Goal: Task Accomplishment & Management: Use online tool/utility

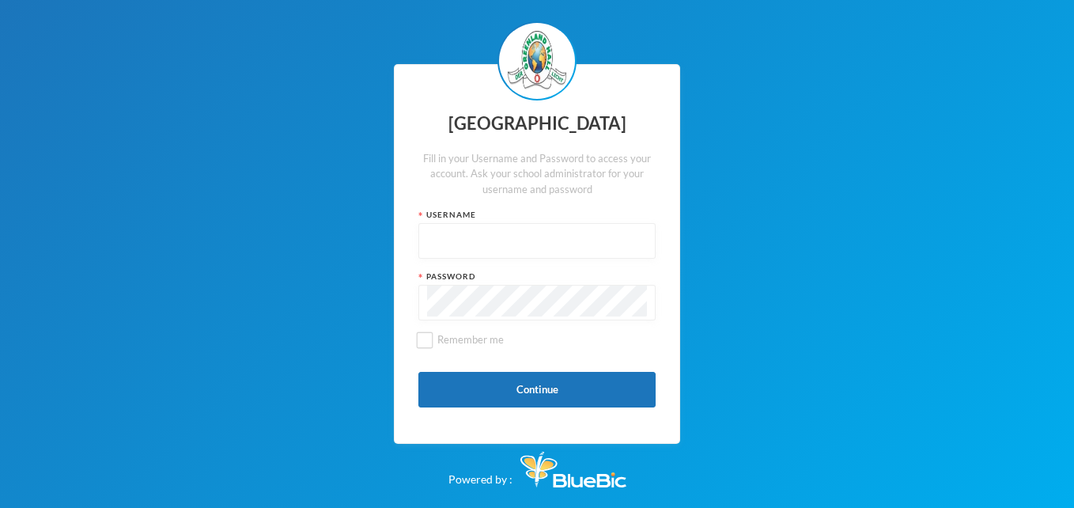
type input "glh25cs27"
click at [877, 96] on div "Greenland Hall Fill in your Username and Password to access your account. Ask y…" at bounding box center [537, 254] width 1074 height 508
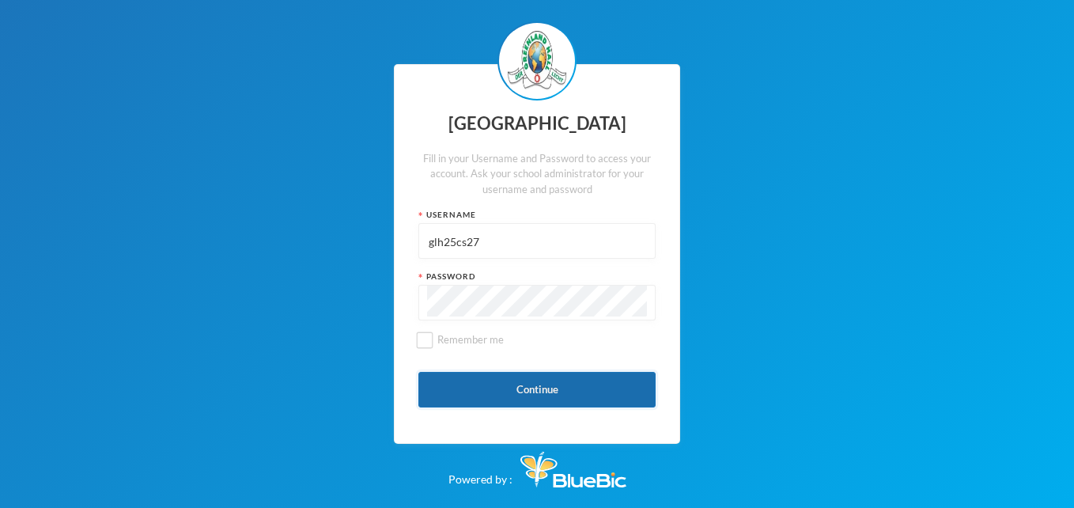
click at [574, 385] on button "Continue" at bounding box center [537, 390] width 237 height 36
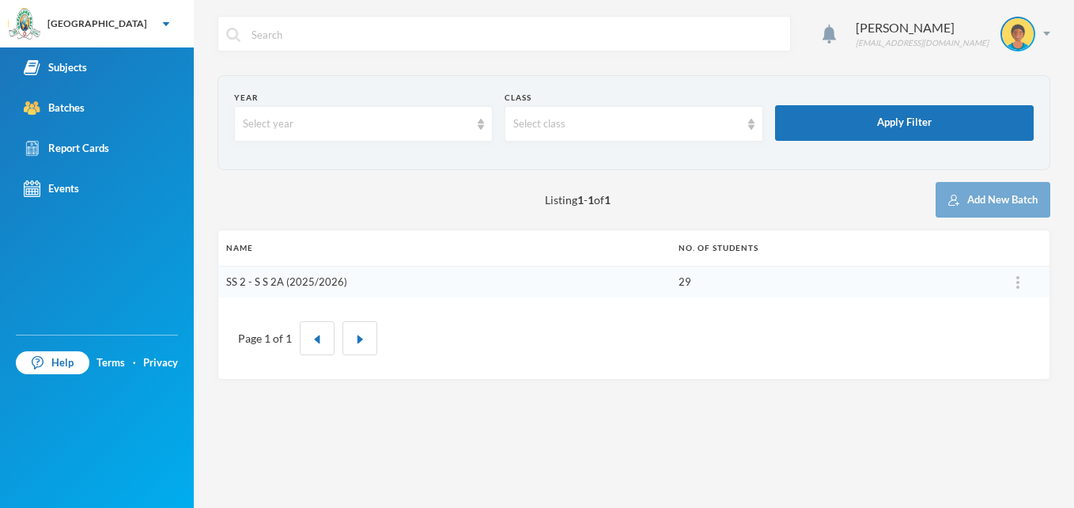
click at [289, 280] on link "SS 2 - S S 2A (2025/2026)" at bounding box center [286, 281] width 121 height 13
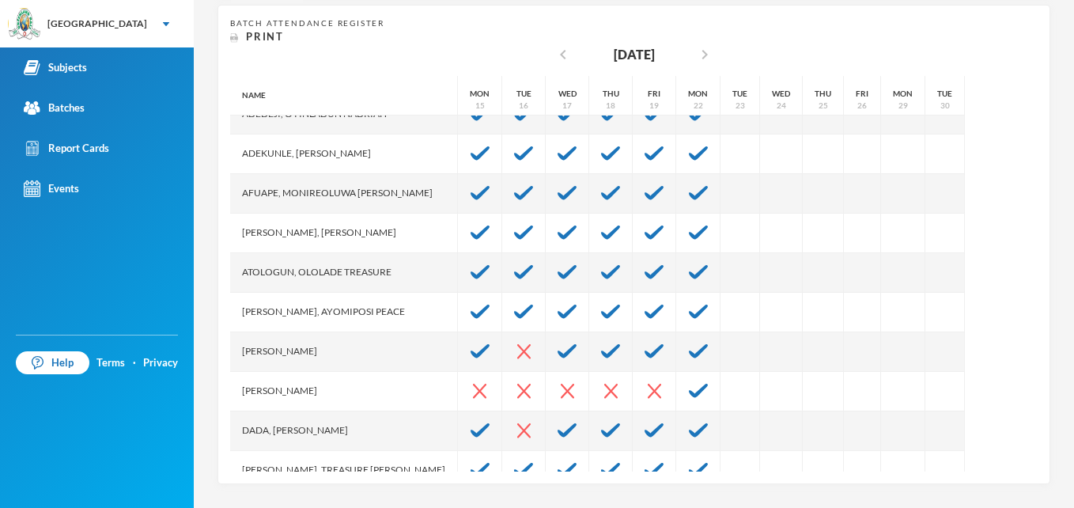
scroll to position [32, 0]
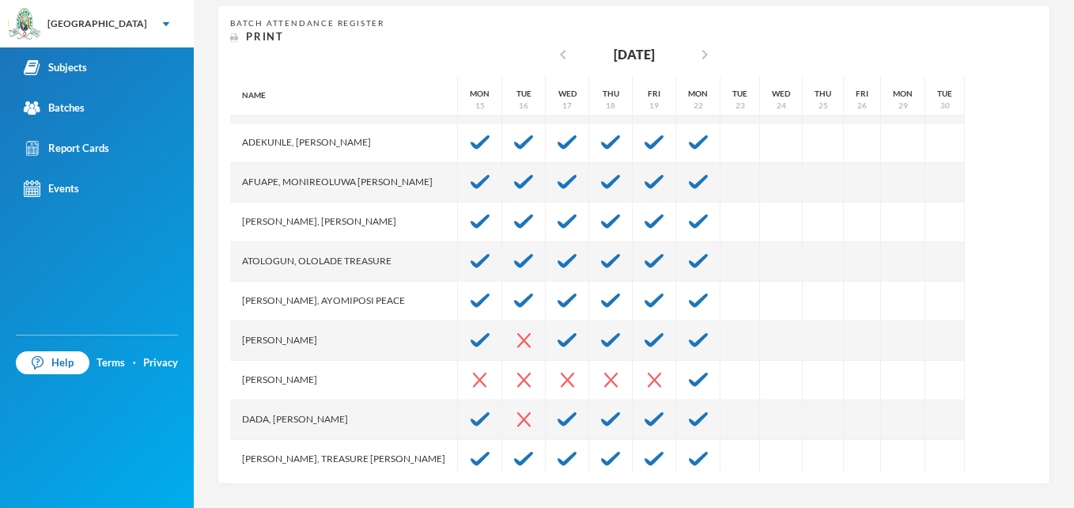
click at [1017, 458] on div "Name [PERSON_NAME] Nadriah [PERSON_NAME], [PERSON_NAME], [PERSON_NAME][MEDICAL_…" at bounding box center [634, 274] width 808 height 396
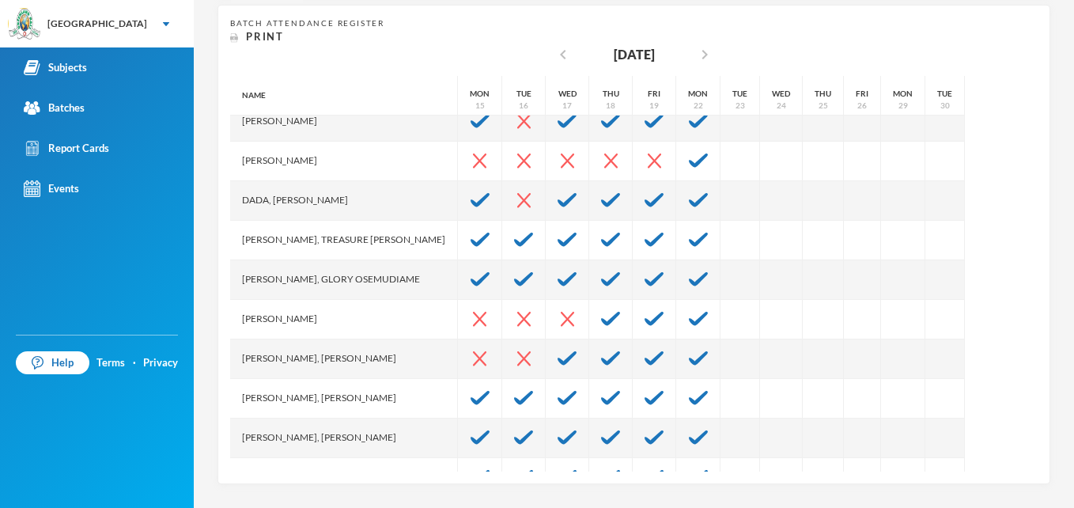
scroll to position [253, 0]
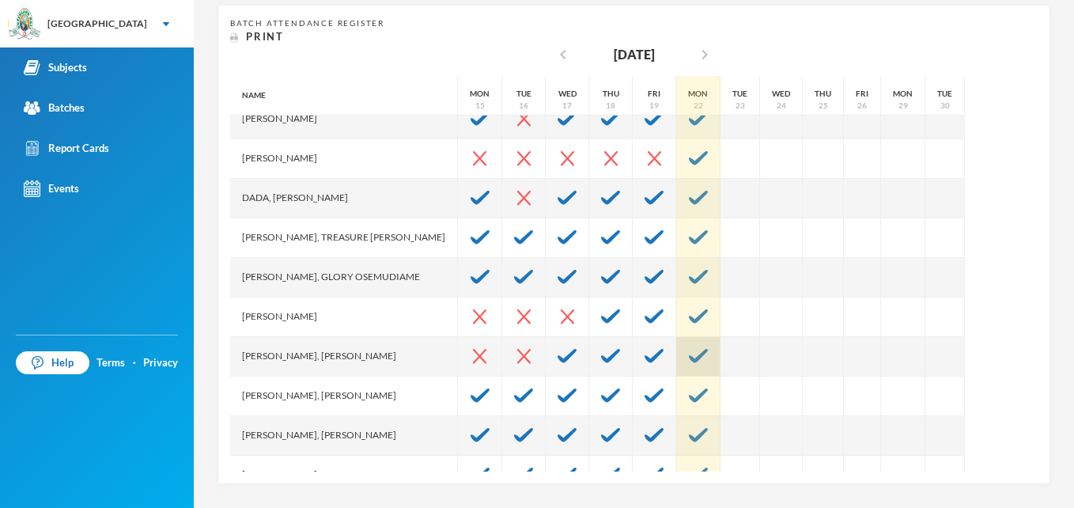
click at [689, 358] on img at bounding box center [698, 356] width 19 height 14
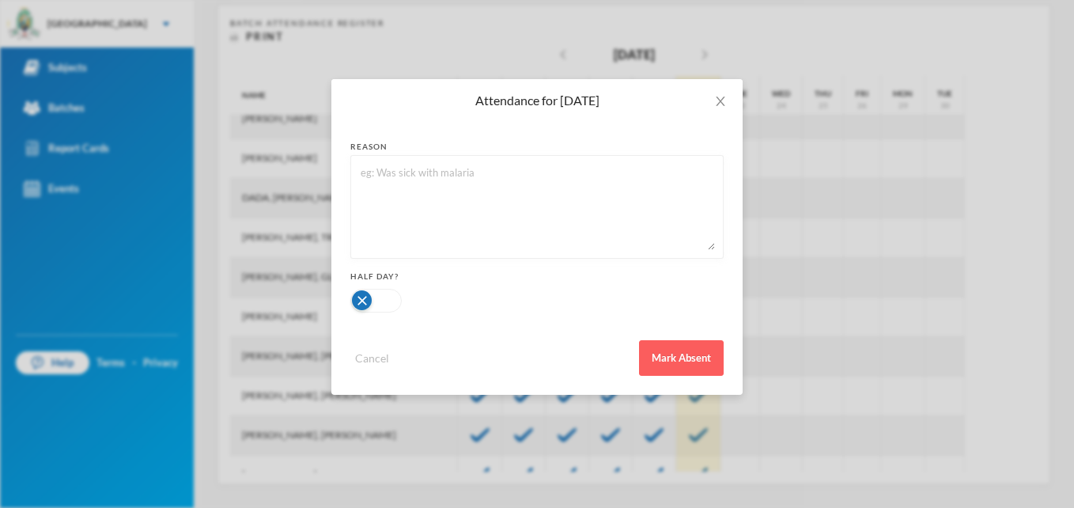
click at [688, 358] on button "Mark Absent" at bounding box center [681, 358] width 85 height 36
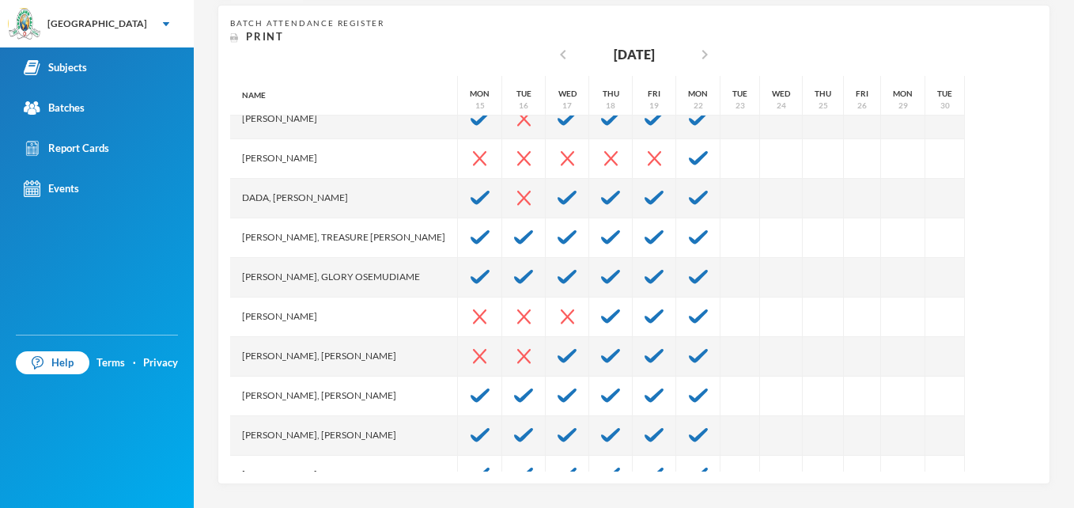
click at [688, 358] on button "Mark Absent" at bounding box center [686, 357] width 17 height 7
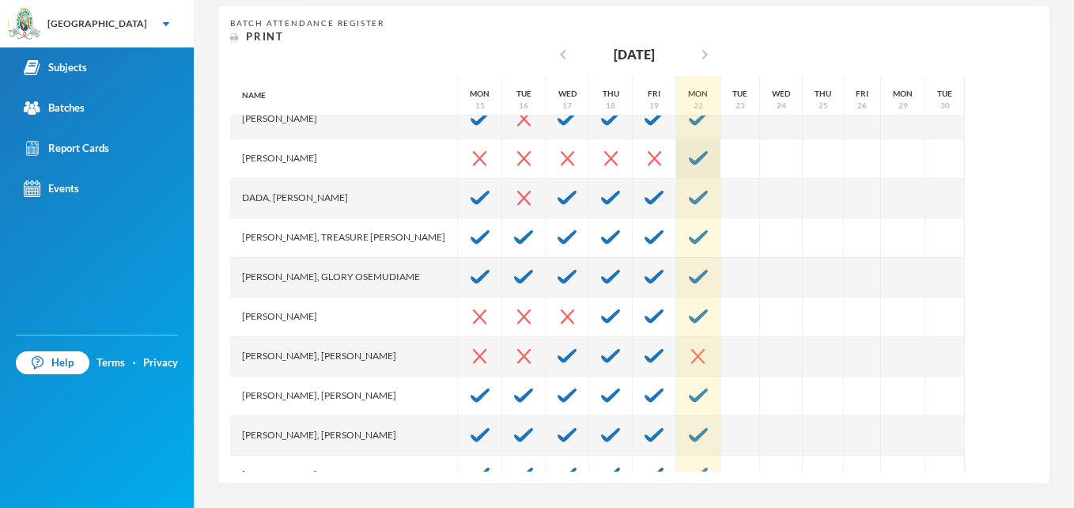
click at [689, 153] on img at bounding box center [698, 158] width 19 height 14
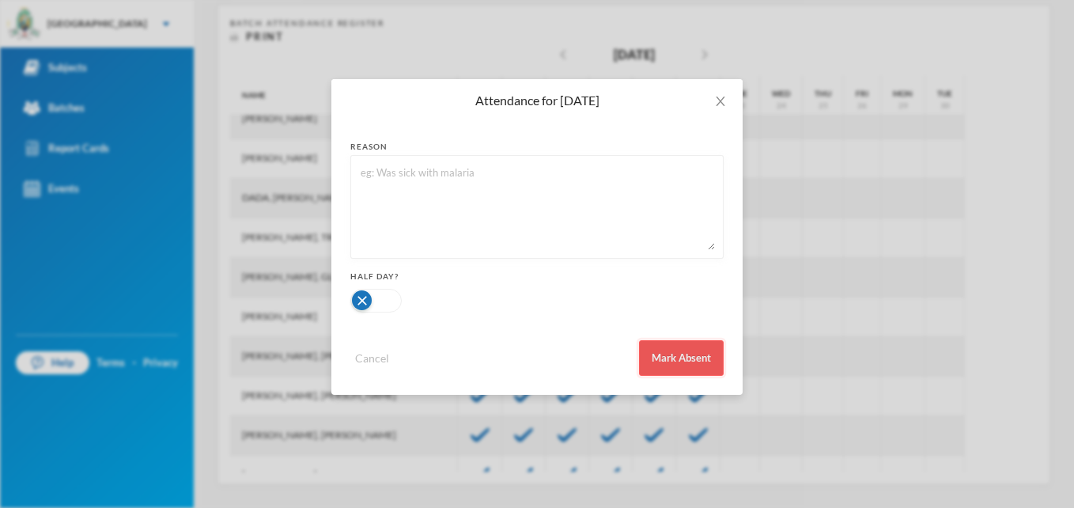
click at [683, 364] on button "Mark Absent" at bounding box center [681, 358] width 85 height 36
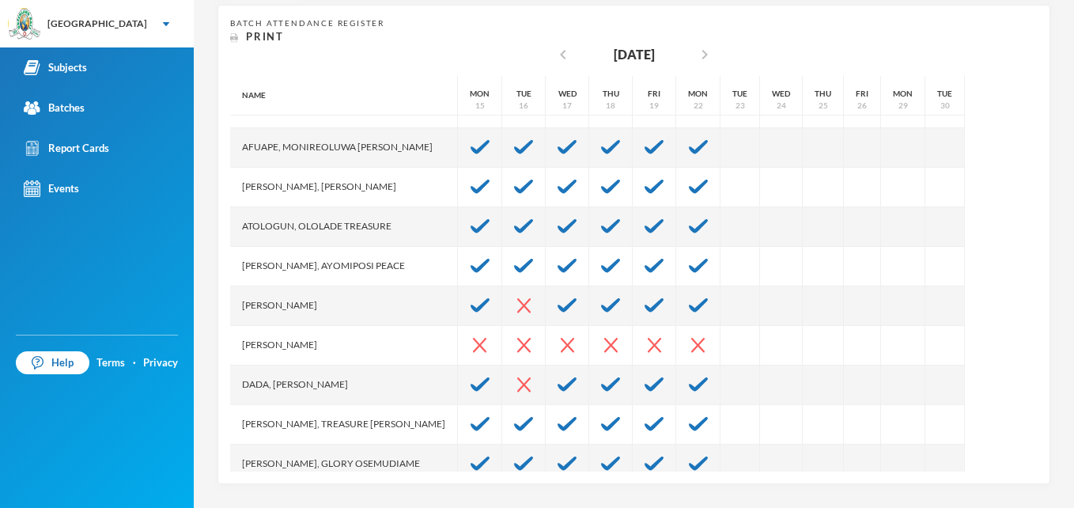
scroll to position [0, 0]
